Goal: Task Accomplishment & Management: Manage account settings

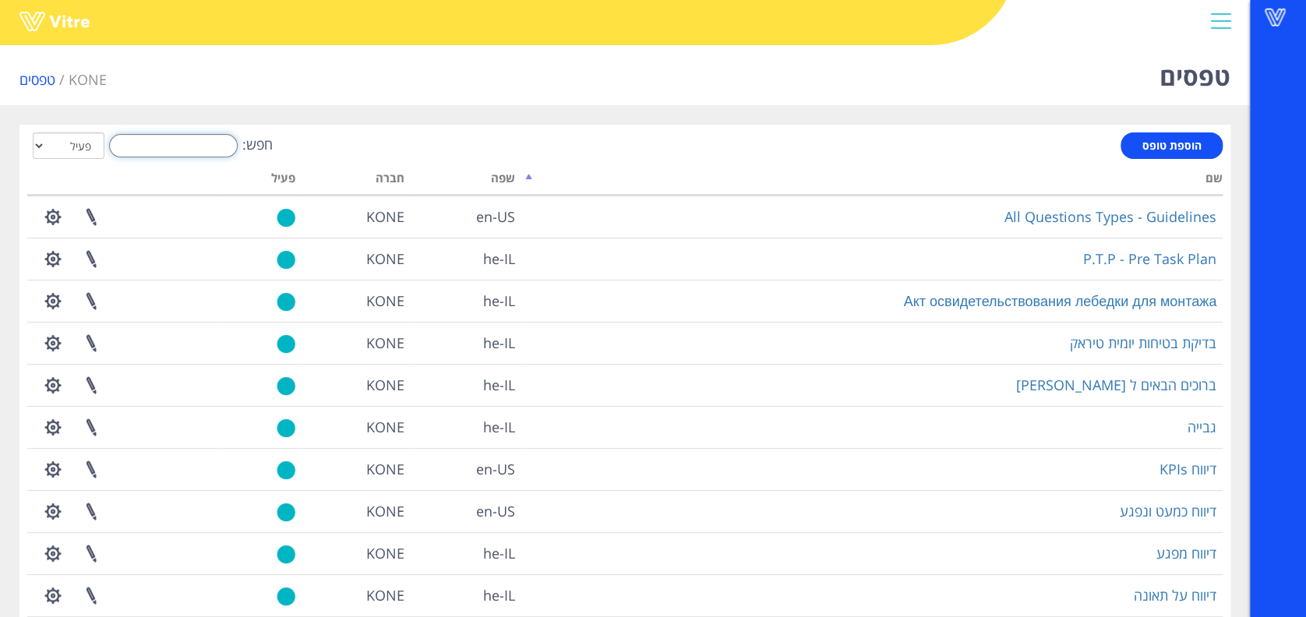
click at [169, 143] on input "חפש:" at bounding box center [173, 145] width 129 height 23
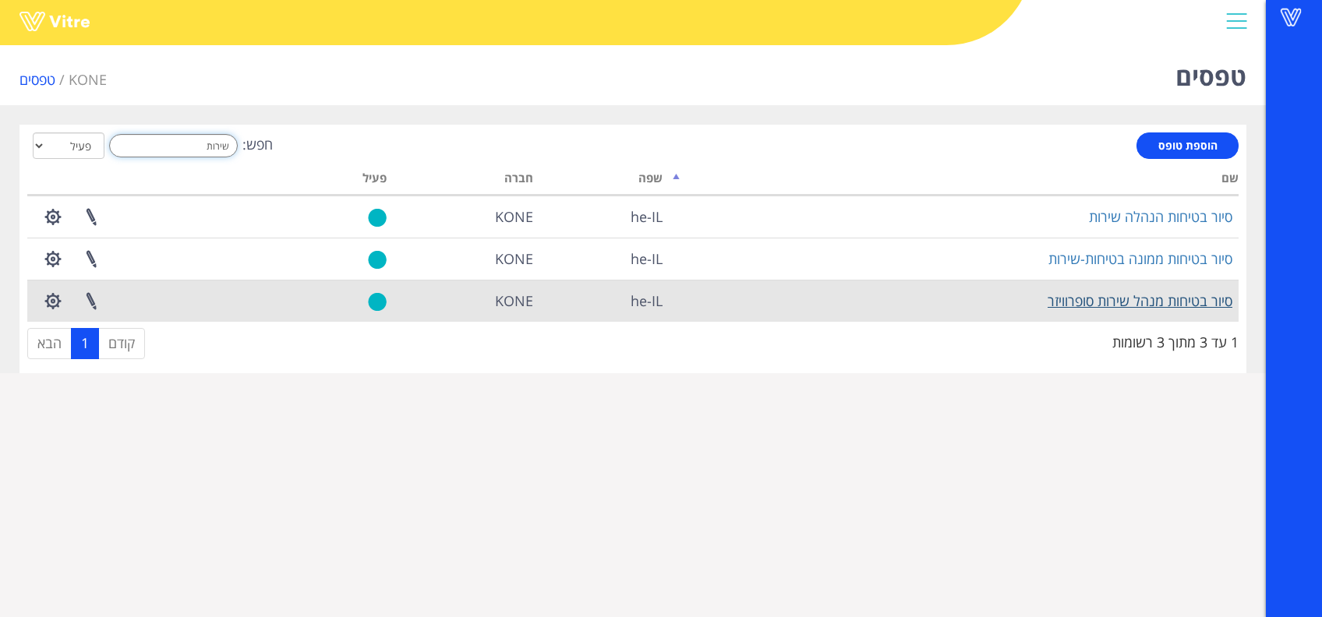
type input "שירות"
click at [1169, 299] on link "סיור בטיחות מנהל שירות סופרוויזר" at bounding box center [1140, 301] width 185 height 19
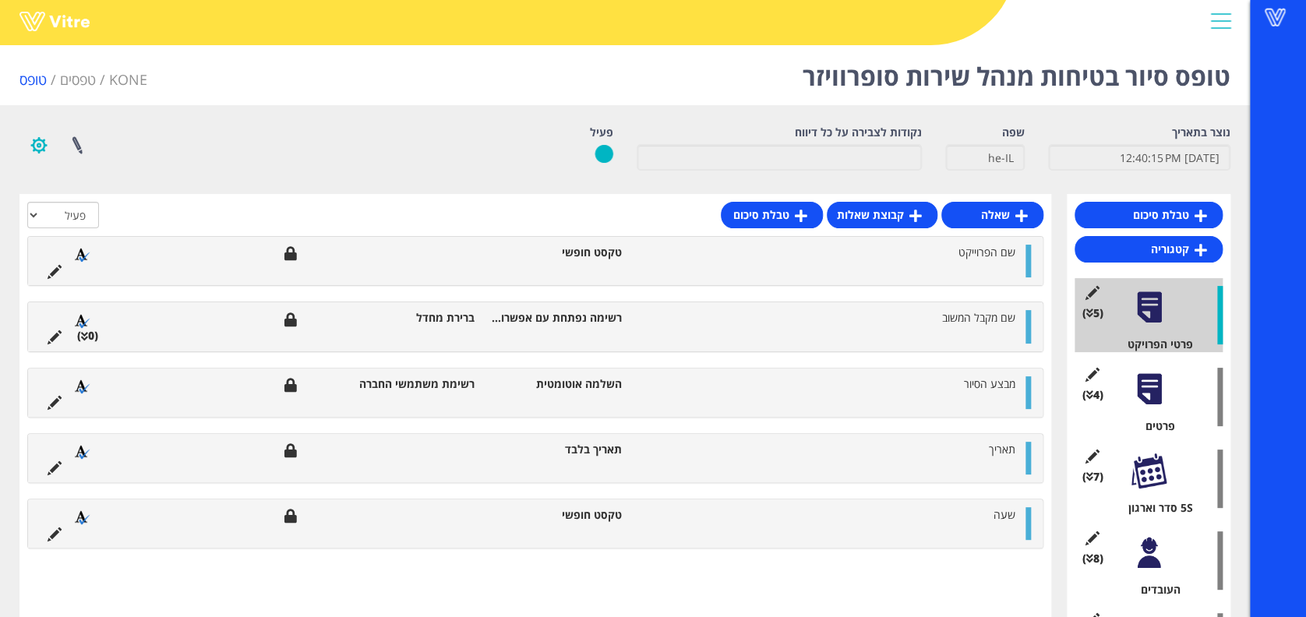
click at [37, 150] on button "button" at bounding box center [38, 145] width 39 height 41
click at [55, 209] on link "הגדרת משתמשים" at bounding box center [81, 203] width 123 height 20
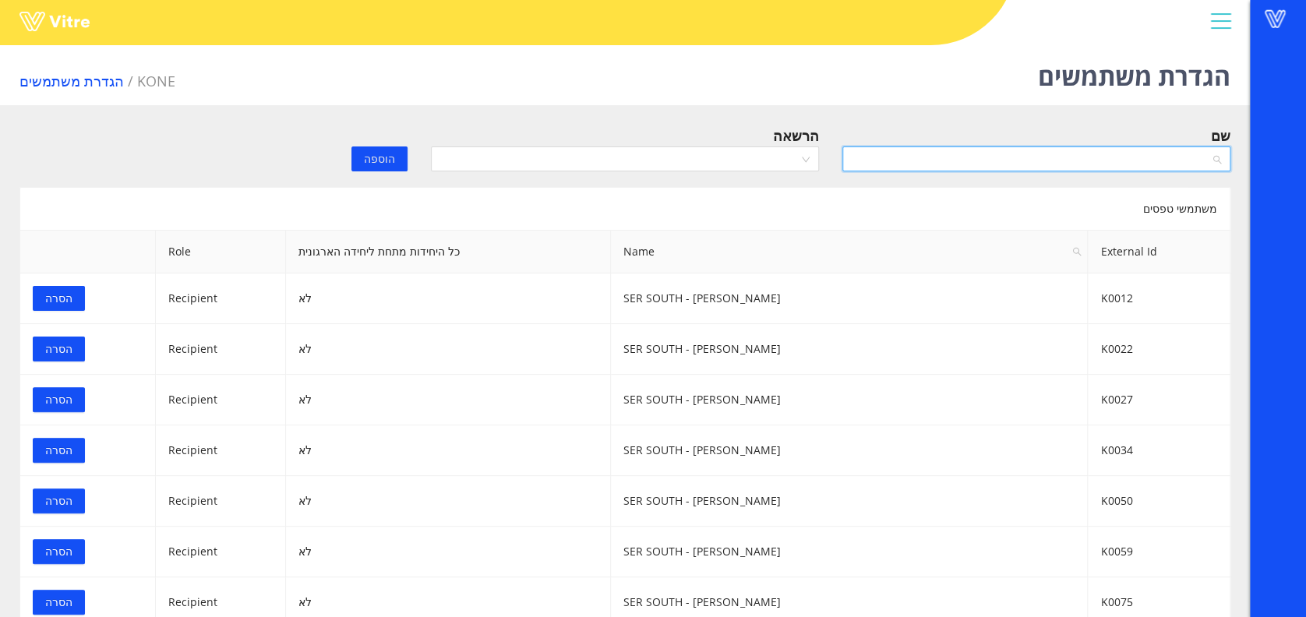
click at [988, 169] on input "search" at bounding box center [1031, 158] width 359 height 23
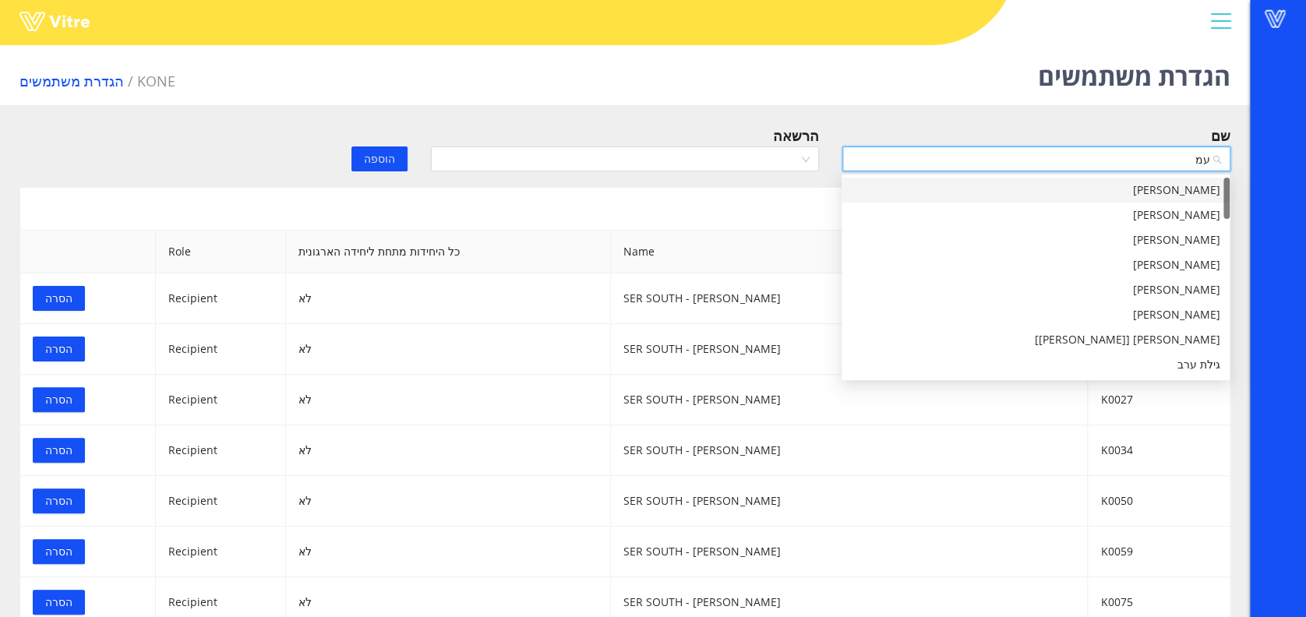
type input "עמר"
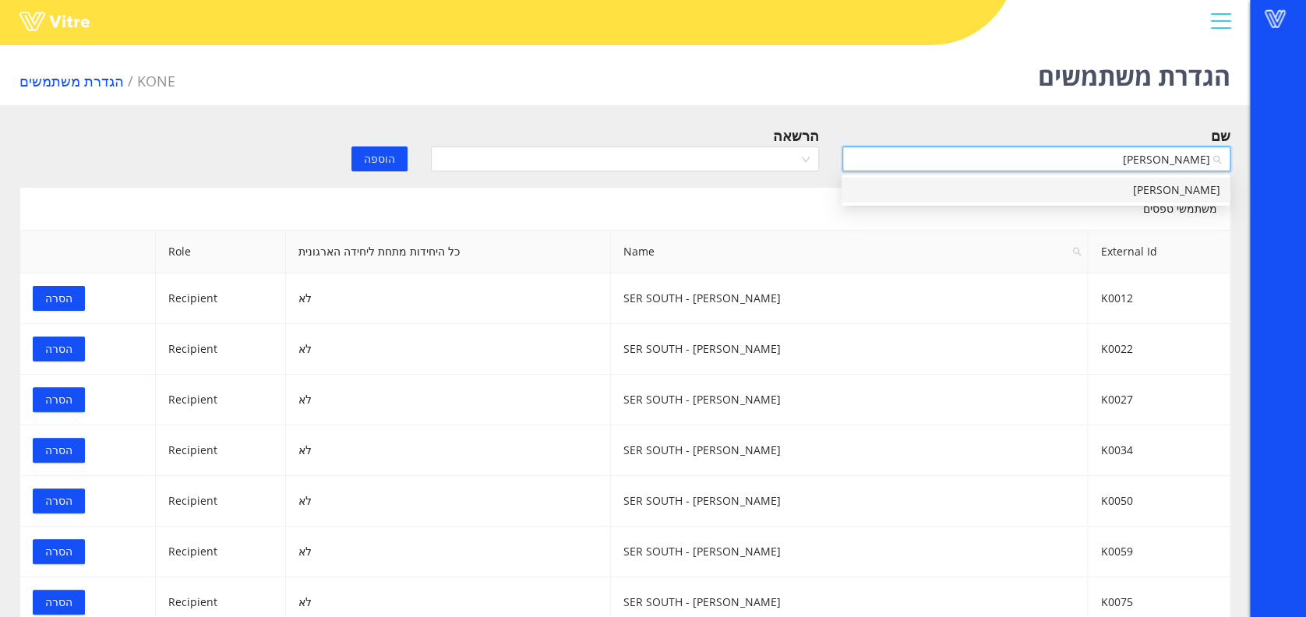
click at [1023, 183] on div "אלכסנדר עמר" at bounding box center [1035, 190] width 369 height 17
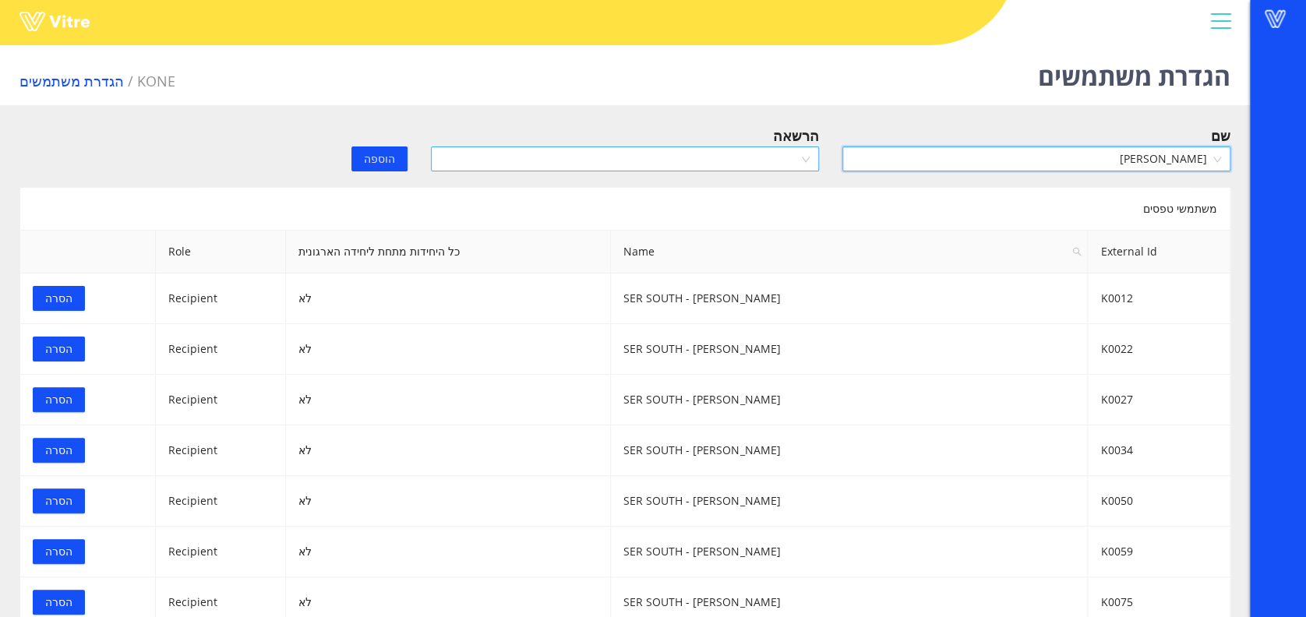
click at [737, 162] on input "search" at bounding box center [619, 158] width 359 height 23
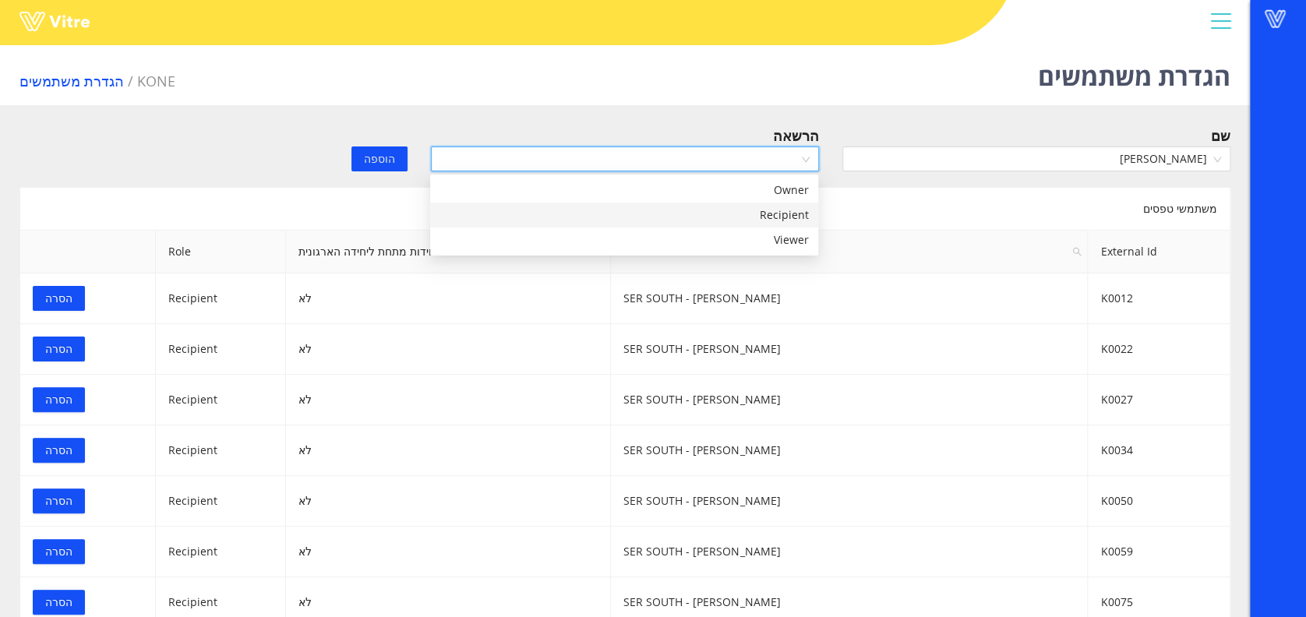
click at [702, 207] on div "Recipient" at bounding box center [624, 215] width 388 height 25
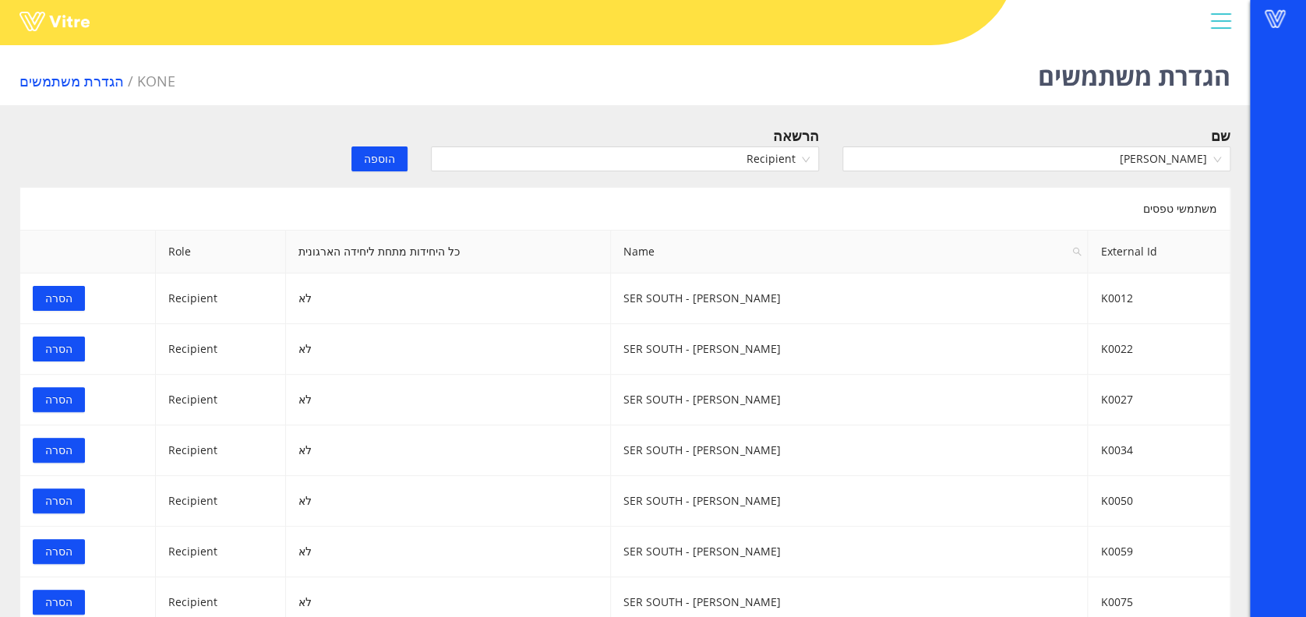
click at [387, 153] on span "הוספה" at bounding box center [379, 158] width 31 height 17
